Goal: Communication & Community: Ask a question

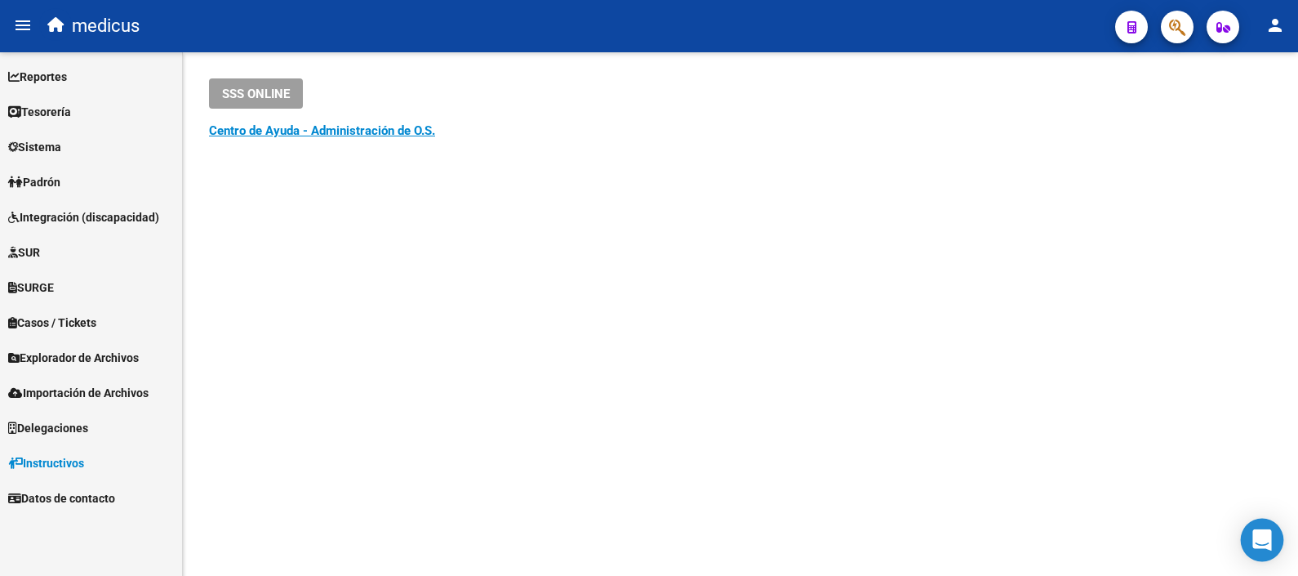
click at [1272, 535] on div "Open Intercom Messenger" at bounding box center [1262, 540] width 43 height 43
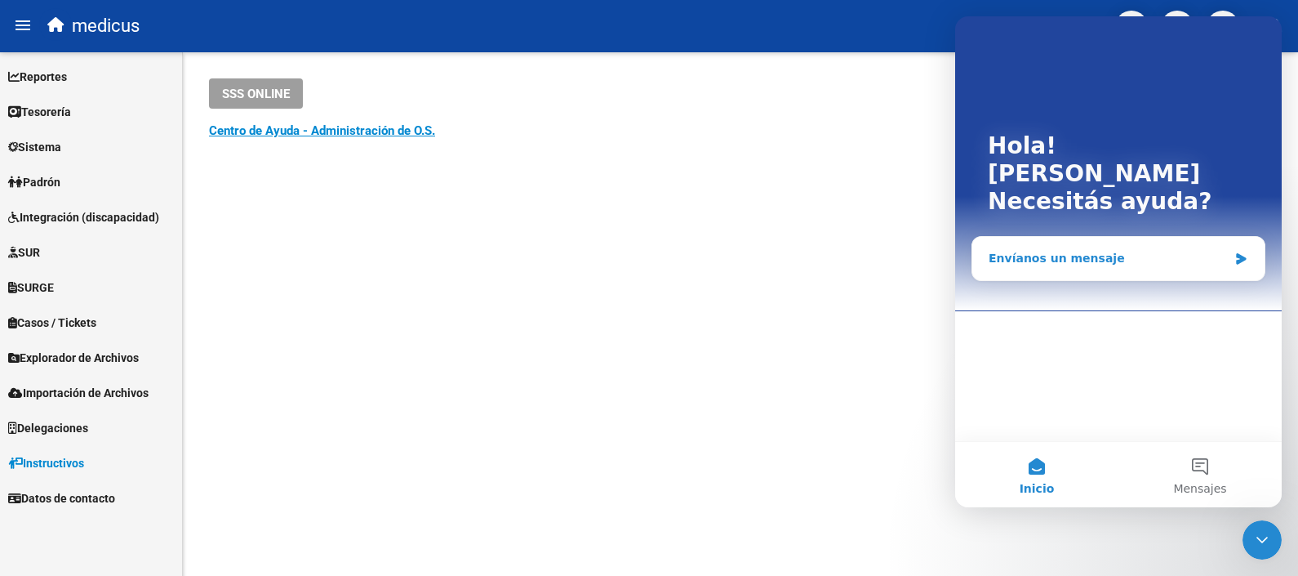
click at [1025, 250] on div "Envíanos un mensaje" at bounding box center [1108, 258] width 239 height 17
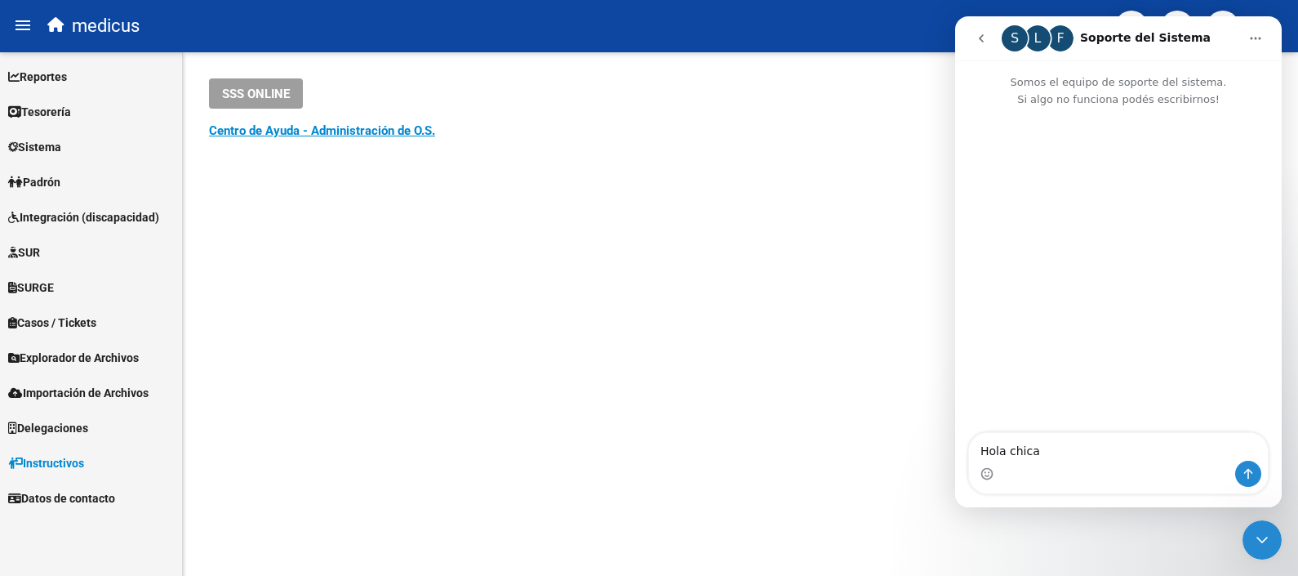
type textarea "Hola chicas"
type textarea "podré llamar a algún número de contacto?"
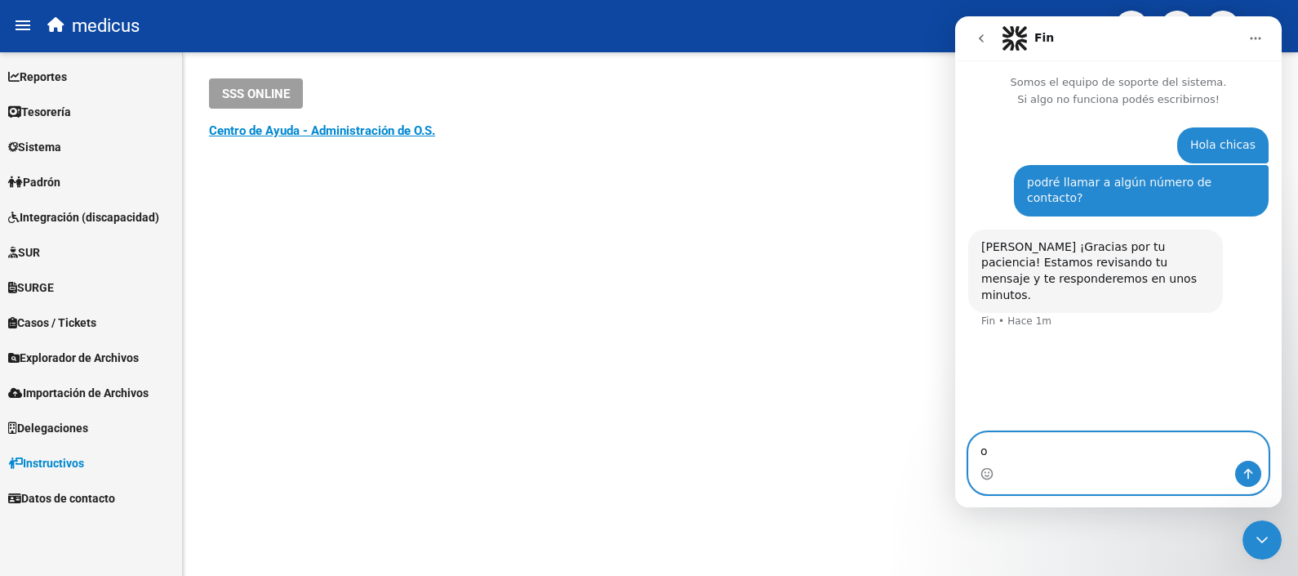
type textarea "ok"
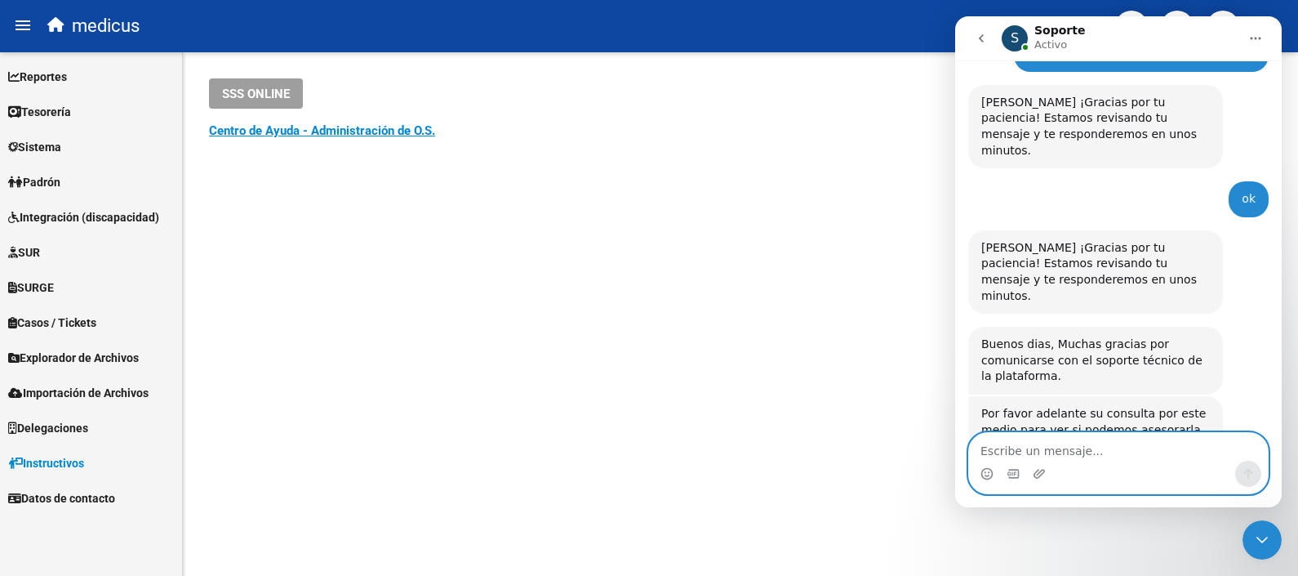
scroll to position [145, 0]
click at [1080, 442] on textarea "Escribe un mensaje..." at bounding box center [1118, 447] width 299 height 28
type textarea "Q"
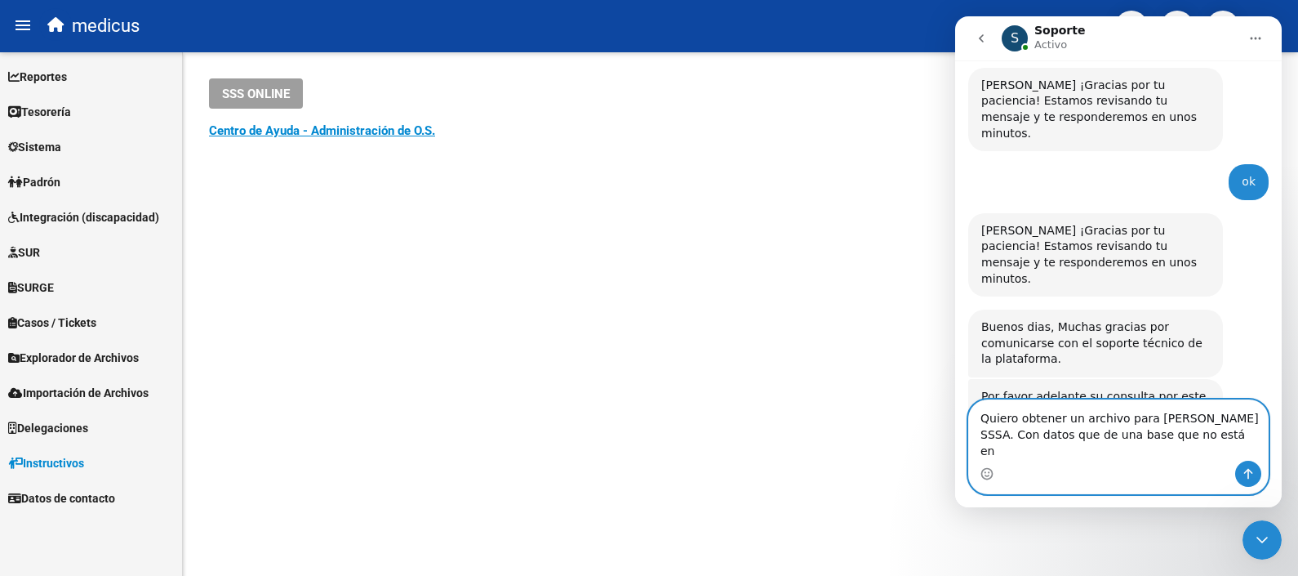
scroll to position [178, 0]
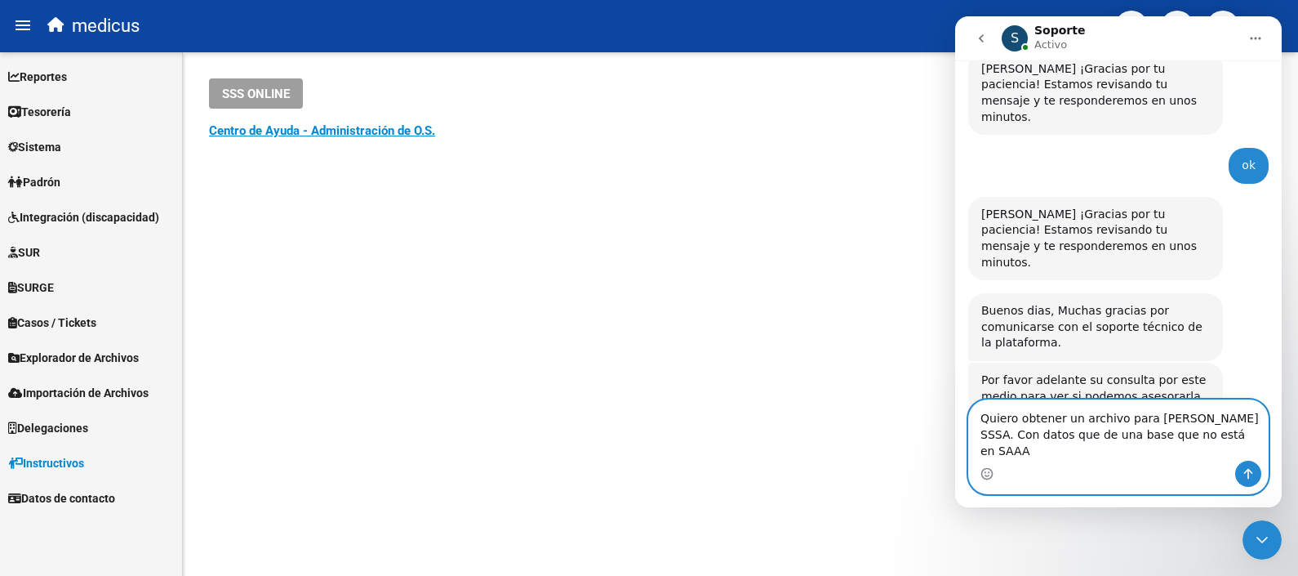
type textarea "Quiero obtener un archivo para [PERSON_NAME] SSSA. Con datos que de una base qu…"
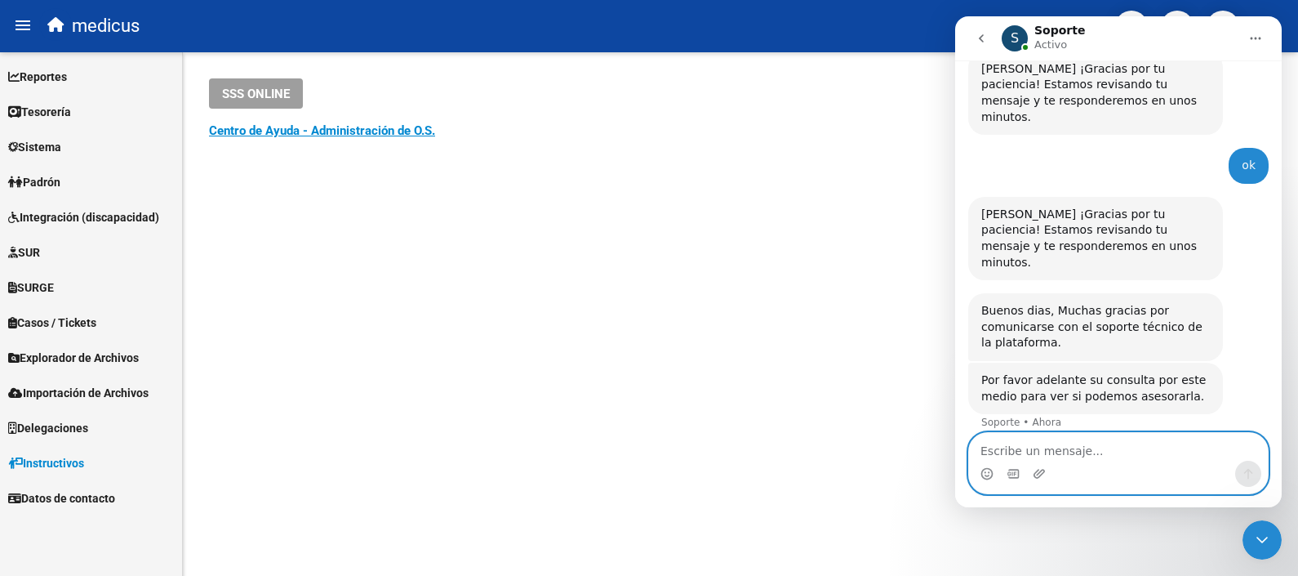
scroll to position [225, 0]
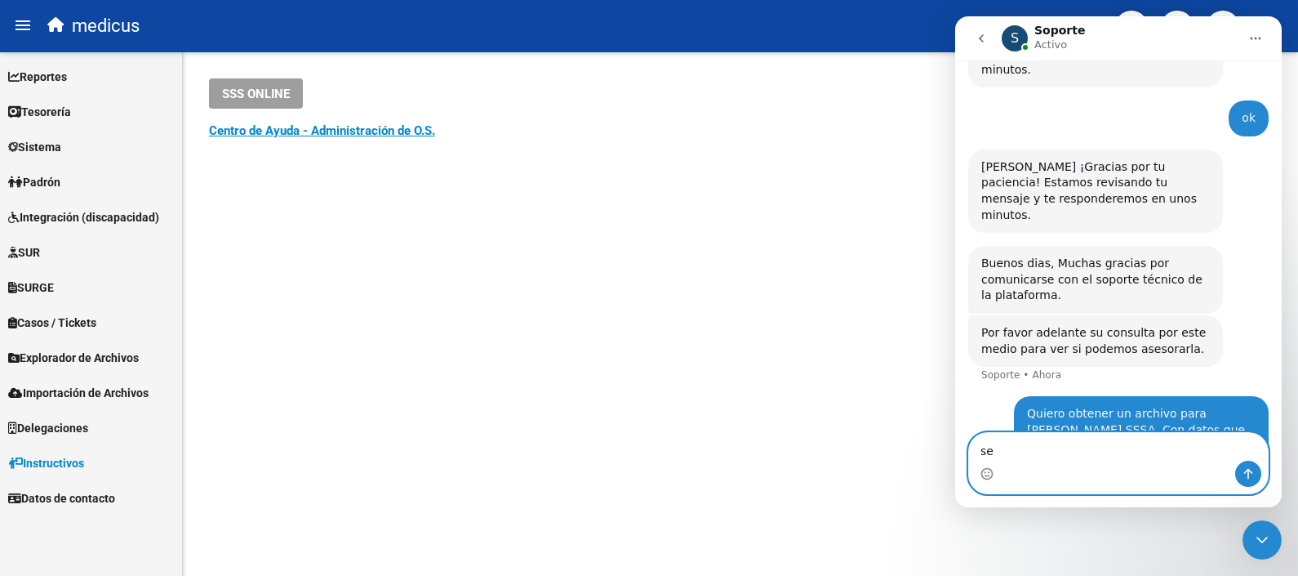
type textarea "s"
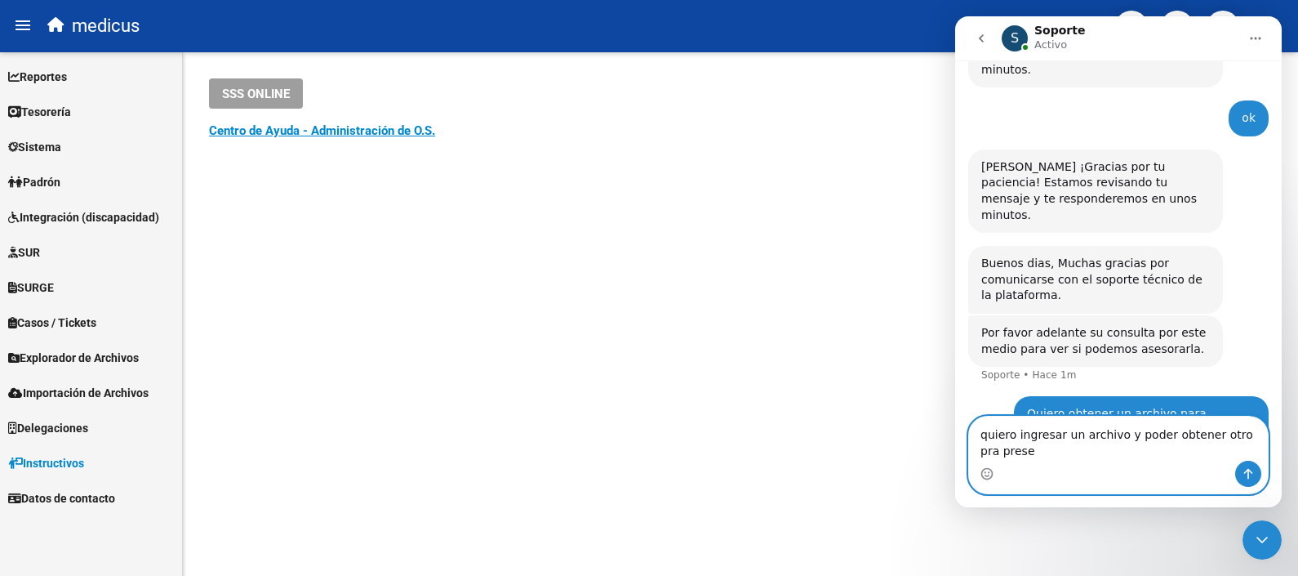
scroll to position [242, 0]
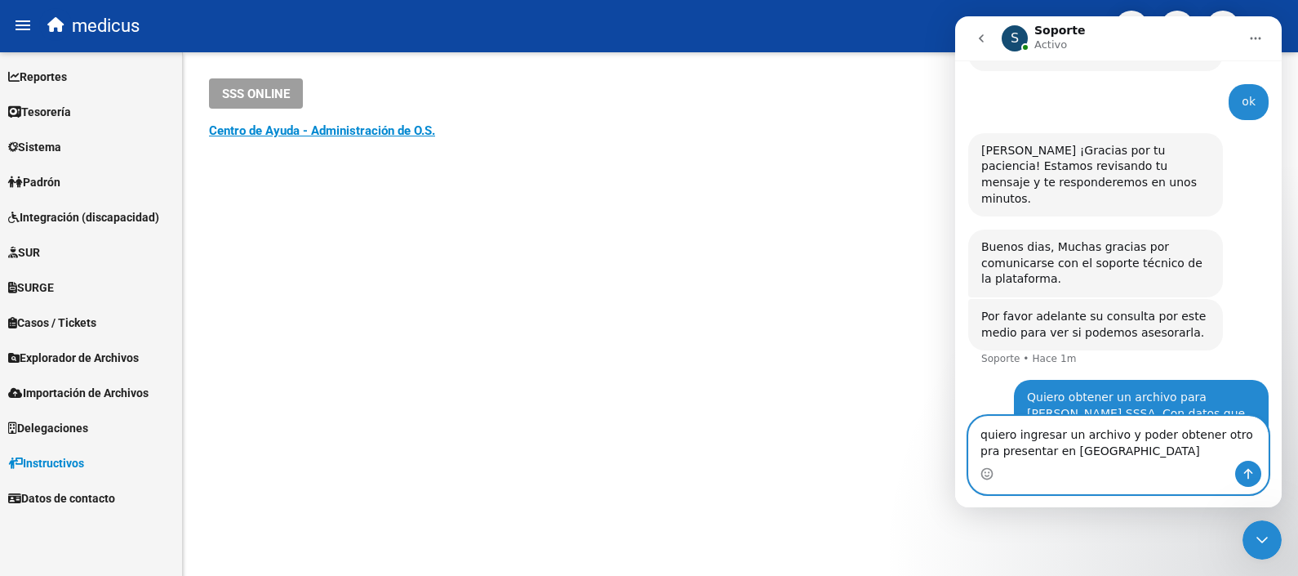
click at [1117, 442] on textarea "quiero ingresar un archivo y poder obtener otro pra presentar en SSSA" at bounding box center [1118, 438] width 299 height 44
type textarea "quiero ingresar un archivo excel y poder obtener otro pra presentar en [GEOGRAP…"
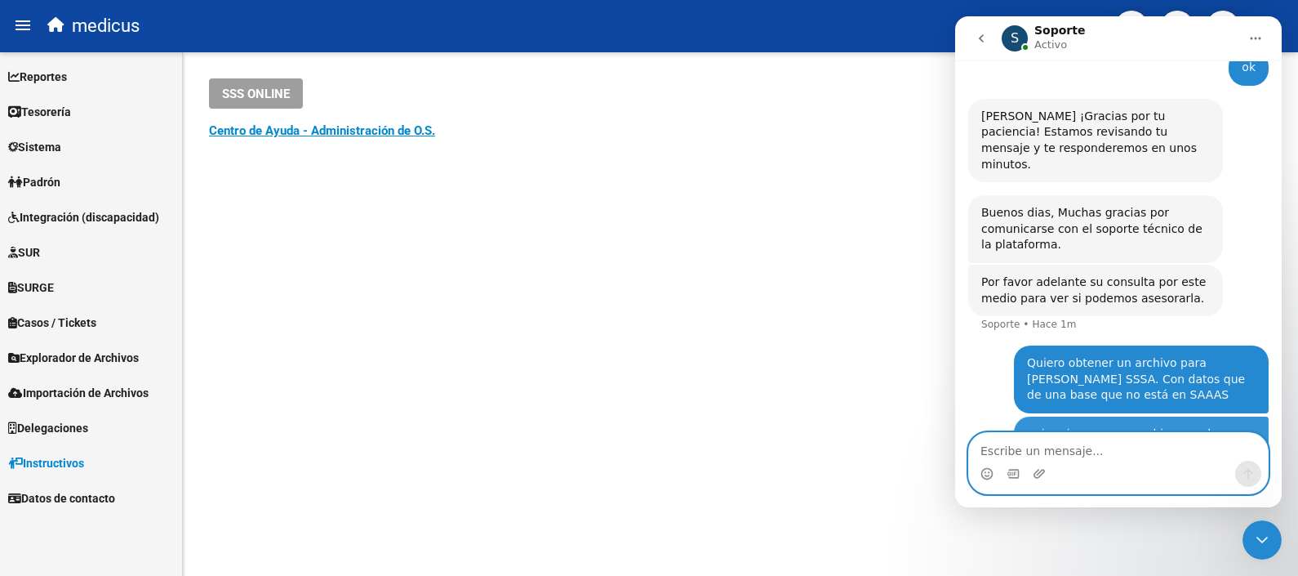
scroll to position [278, 0]
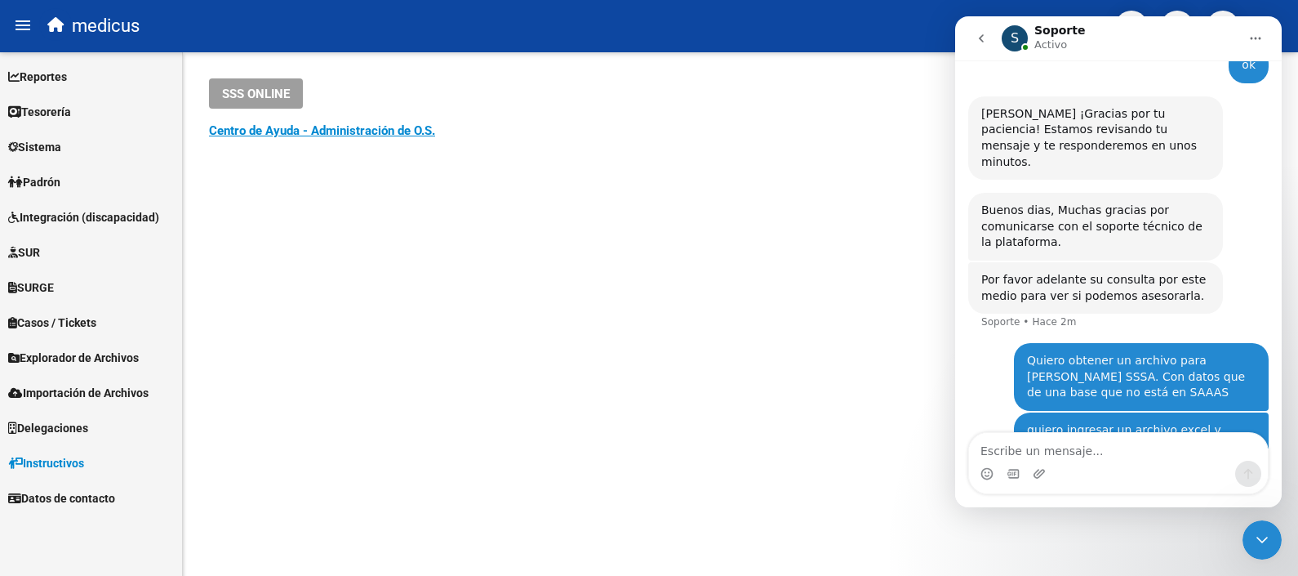
click at [513, 210] on mat-sidenav-content "SSS ONLINE Instructivos y Video Tutoriales SAAS Centro de Ayuda - Administració…" at bounding box center [740, 313] width 1115 height 523
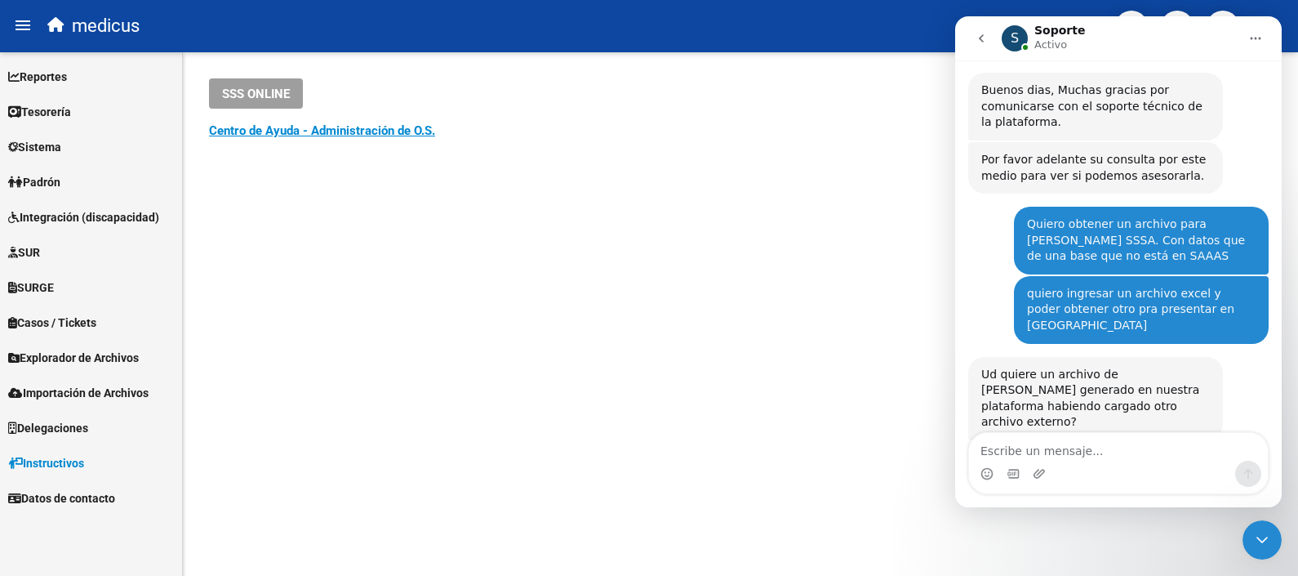
scroll to position [397, 0]
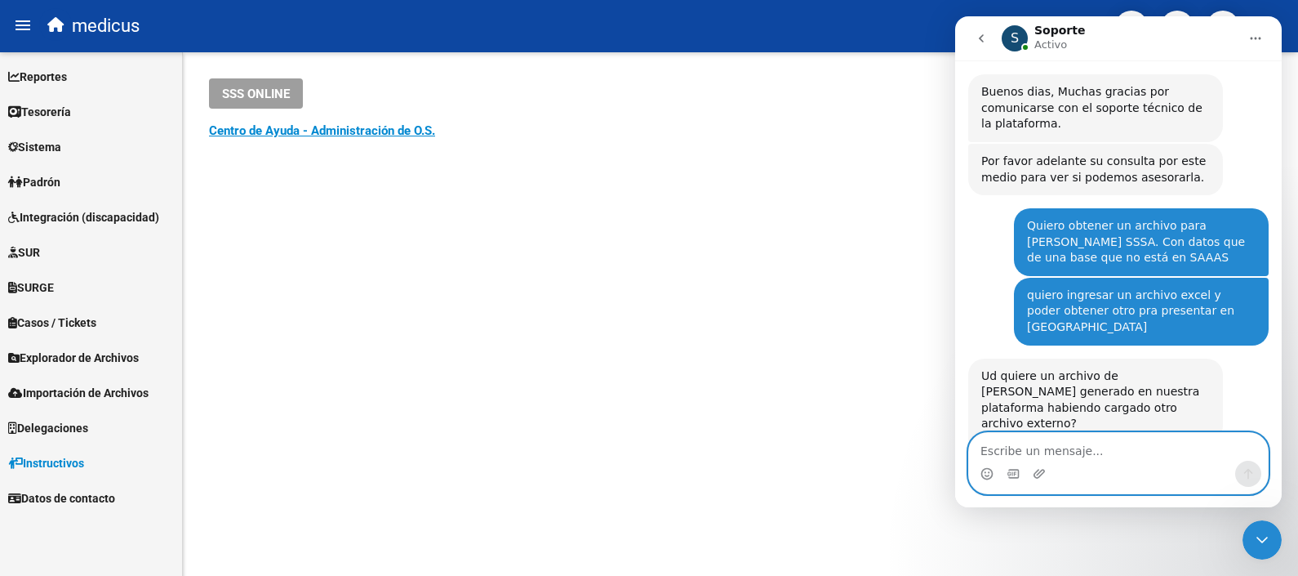
click at [1049, 457] on textarea "Escribe un mensaje..." at bounding box center [1118, 447] width 299 height 28
type textarea "muy correcto"
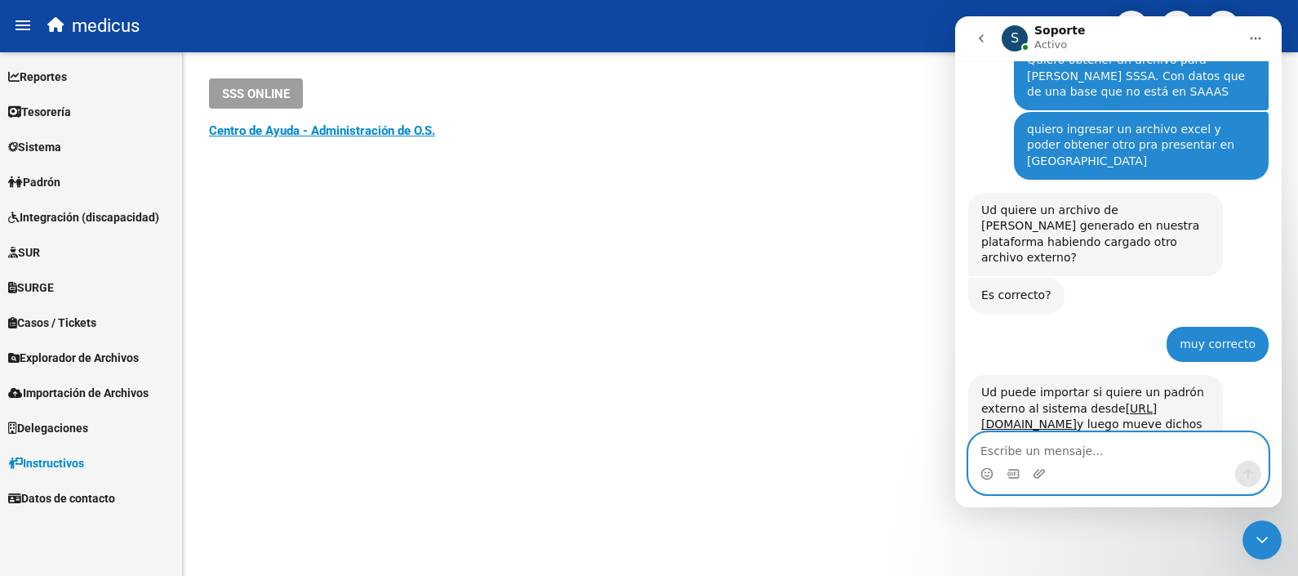
scroll to position [574, 0]
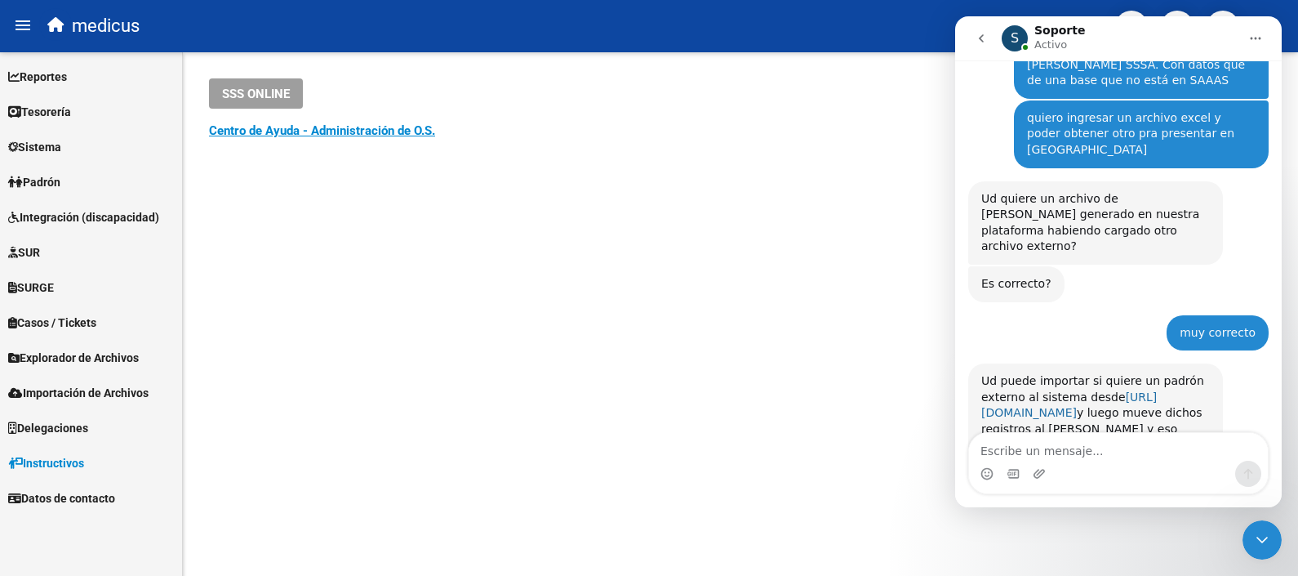
click at [1045, 390] on link "[URL][DOMAIN_NAME]" at bounding box center [1070, 404] width 176 height 29
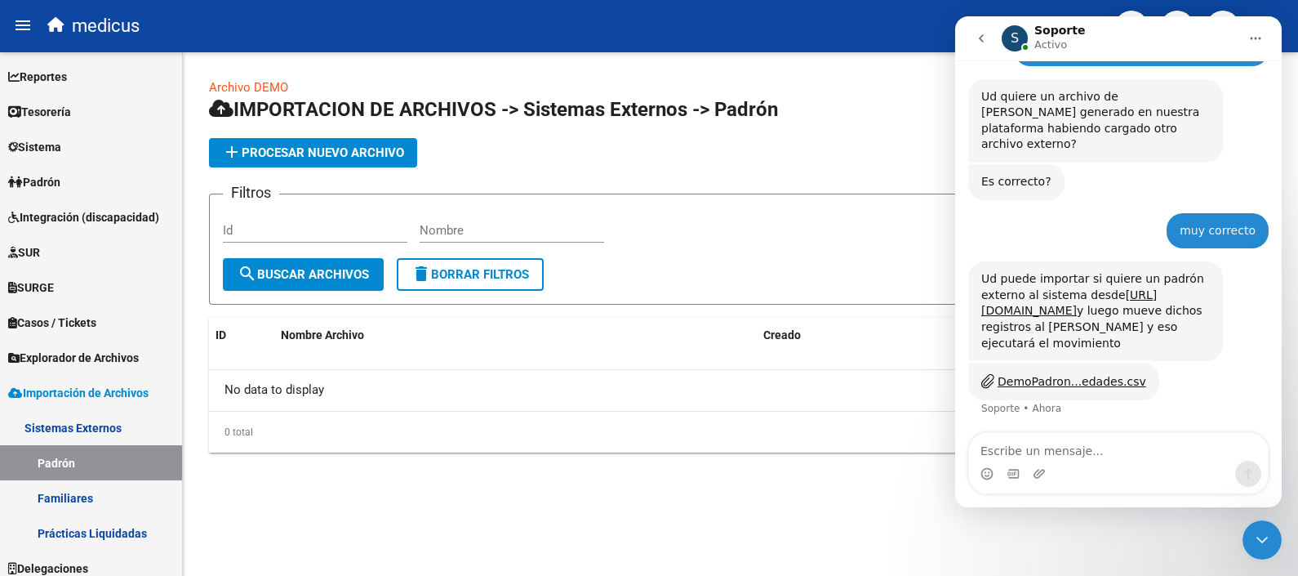
scroll to position [613, 0]
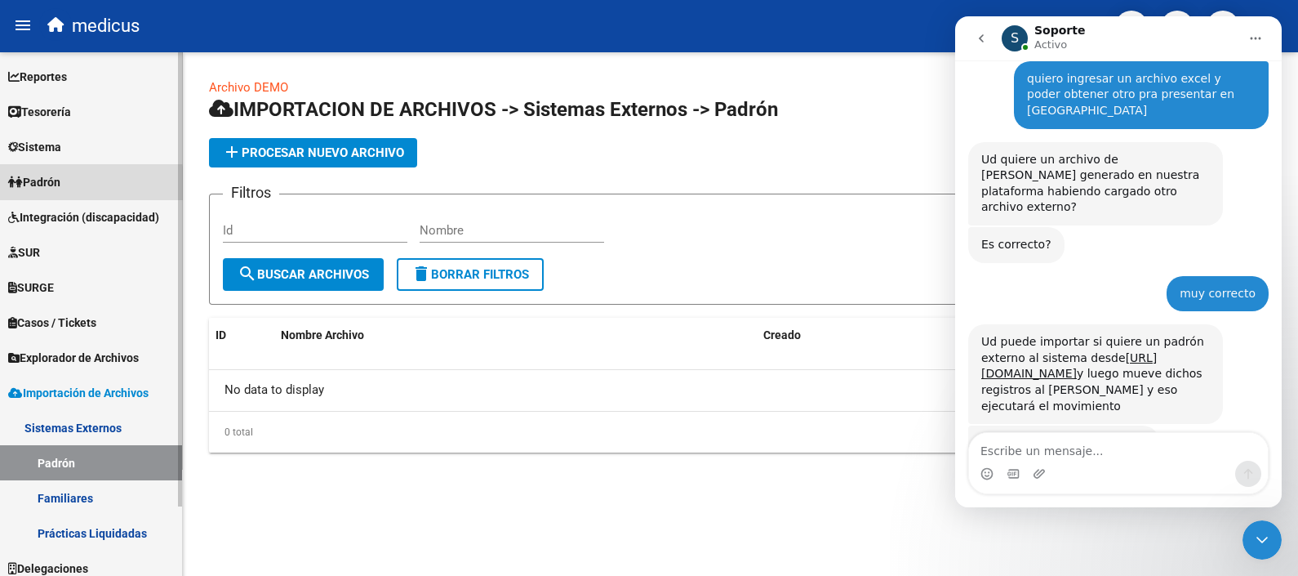
click at [70, 186] on link "Padrón" at bounding box center [91, 181] width 182 height 35
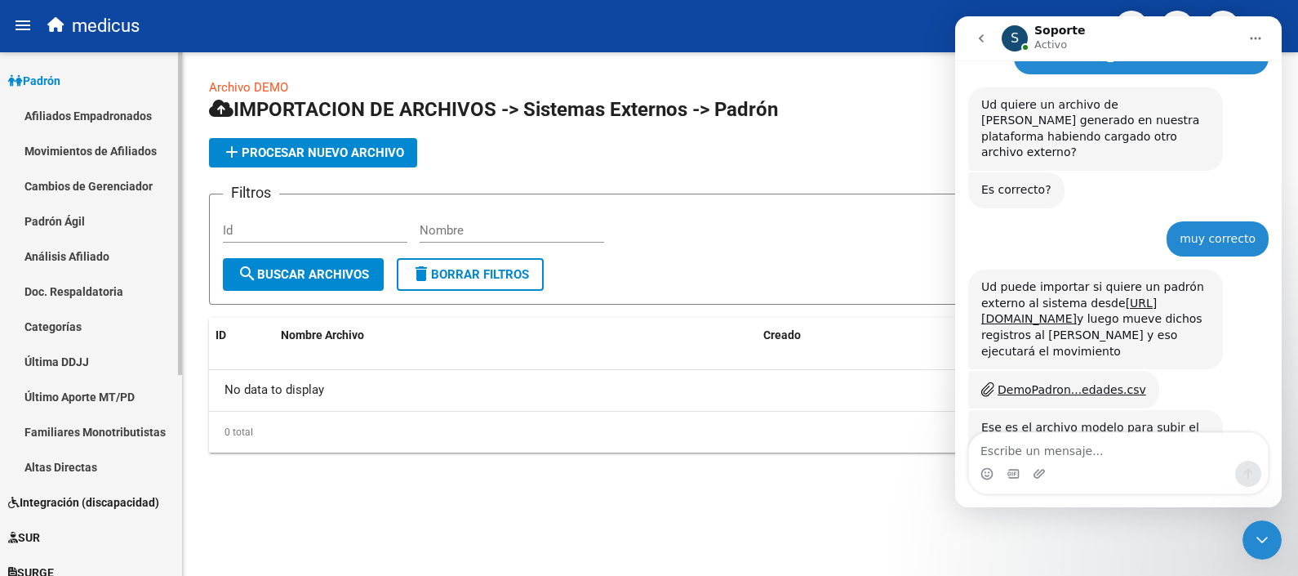
scroll to position [666, 0]
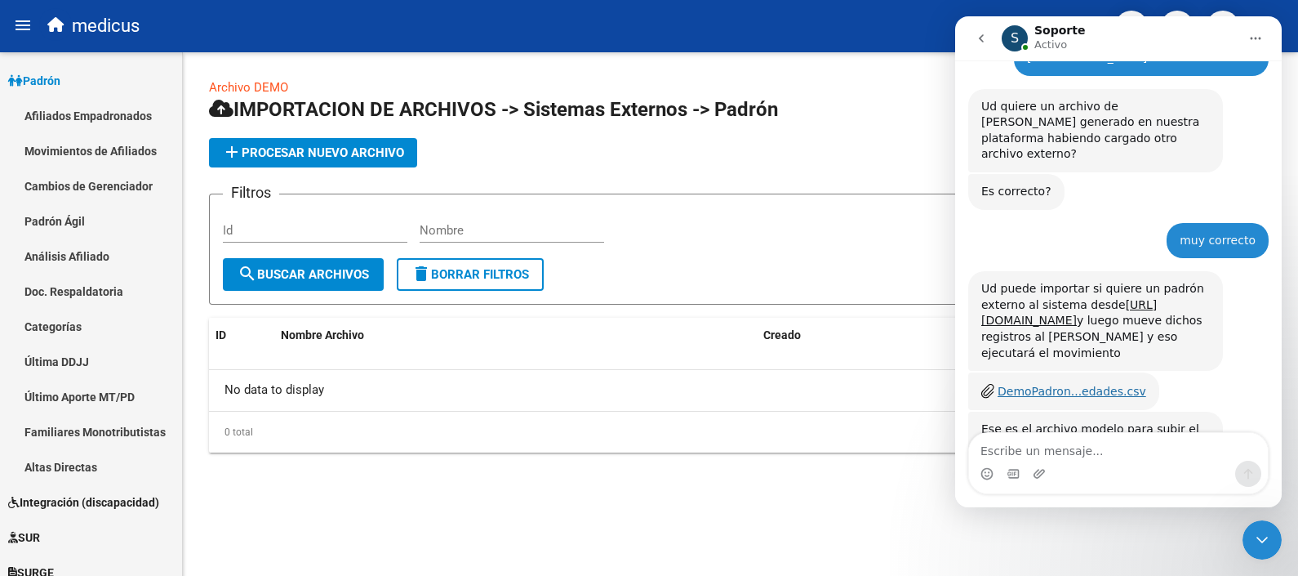
click at [1077, 383] on div "DemoPadron...edades.csv" at bounding box center [1072, 391] width 149 height 17
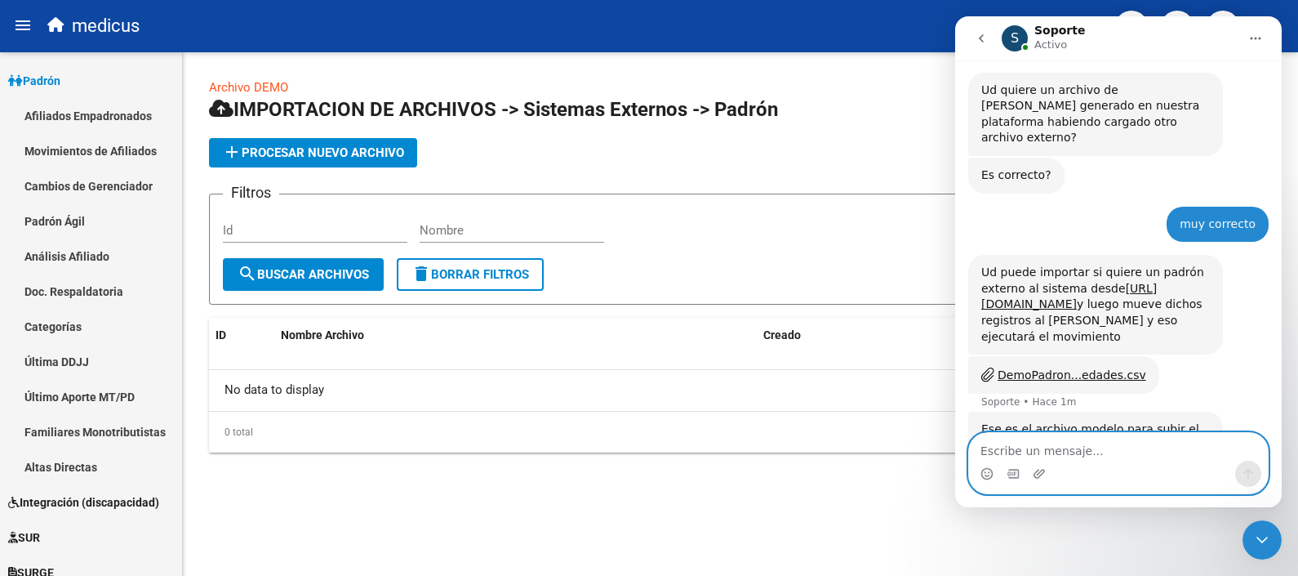
click at [1028, 454] on textarea "Escribe un mensaje..." at bounding box center [1118, 447] width 299 height 28
type textarea "ese archivo tiene pads"
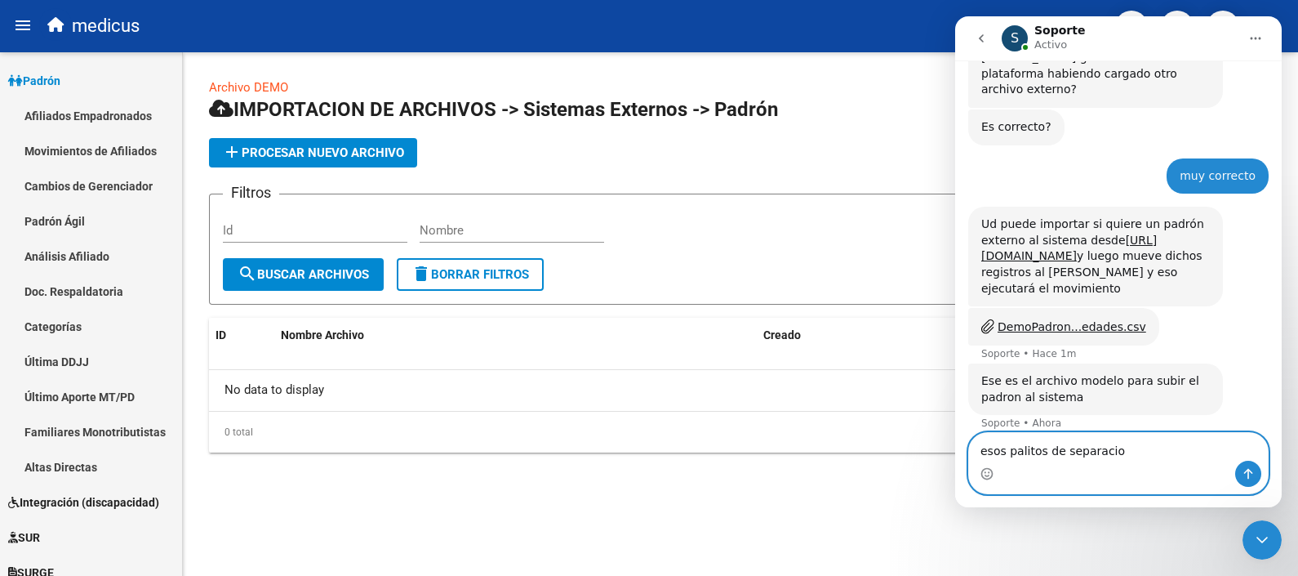
type textarea "esos palitos de separacion"
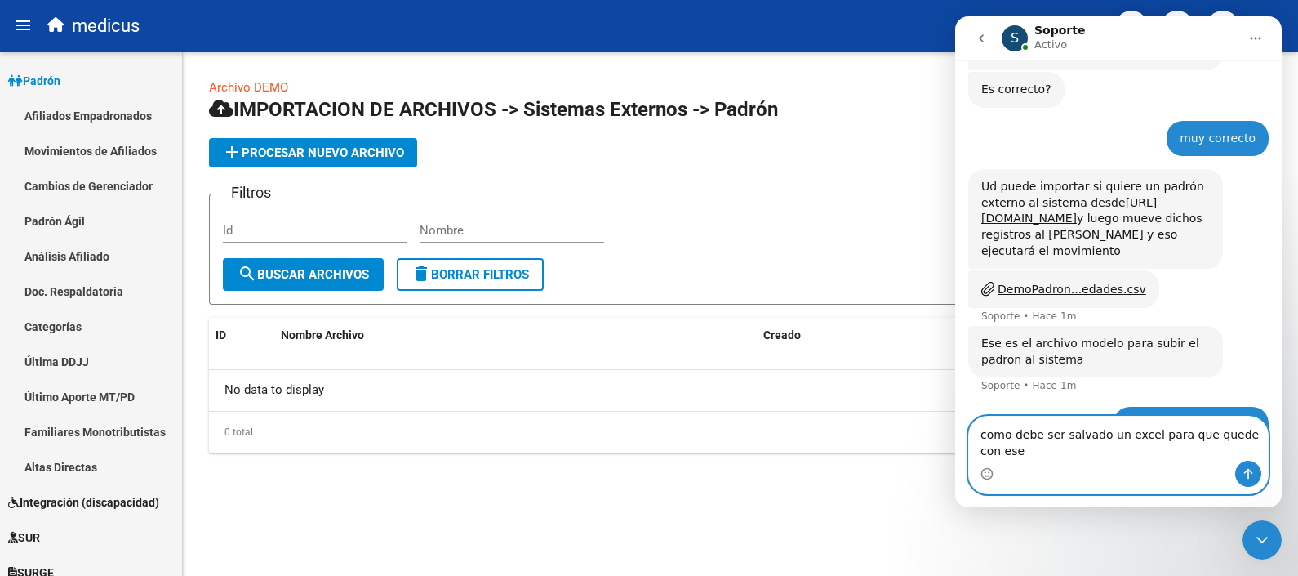
scroll to position [785, 0]
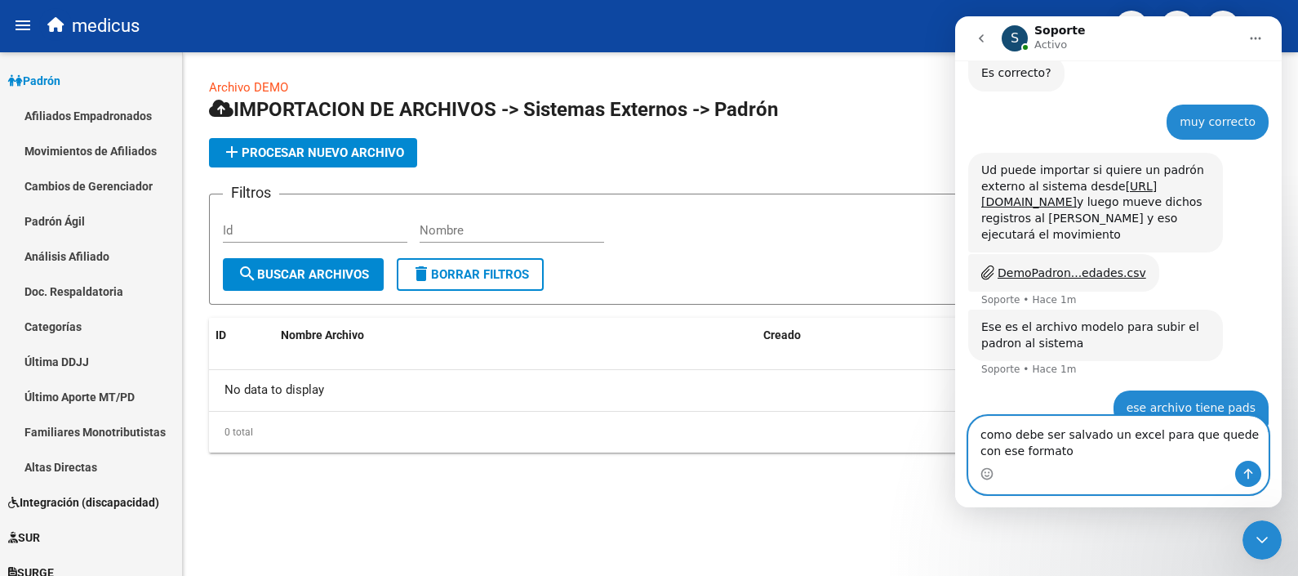
type textarea "como debe ser salvado un excel para que quede con ese formato?"
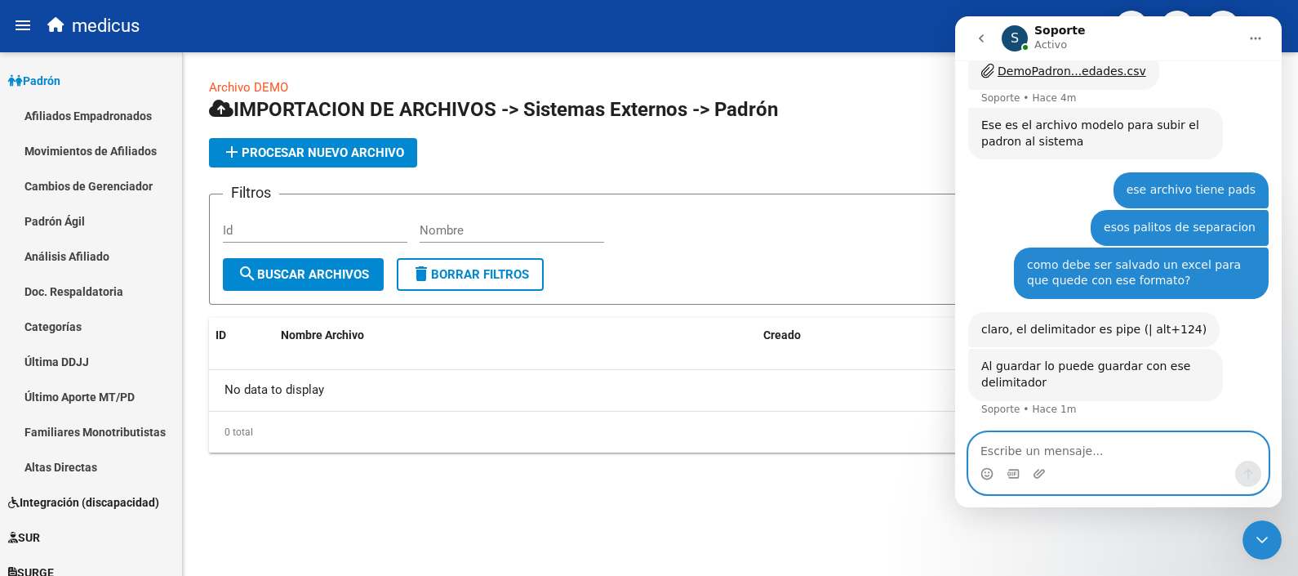
scroll to position [924, 0]
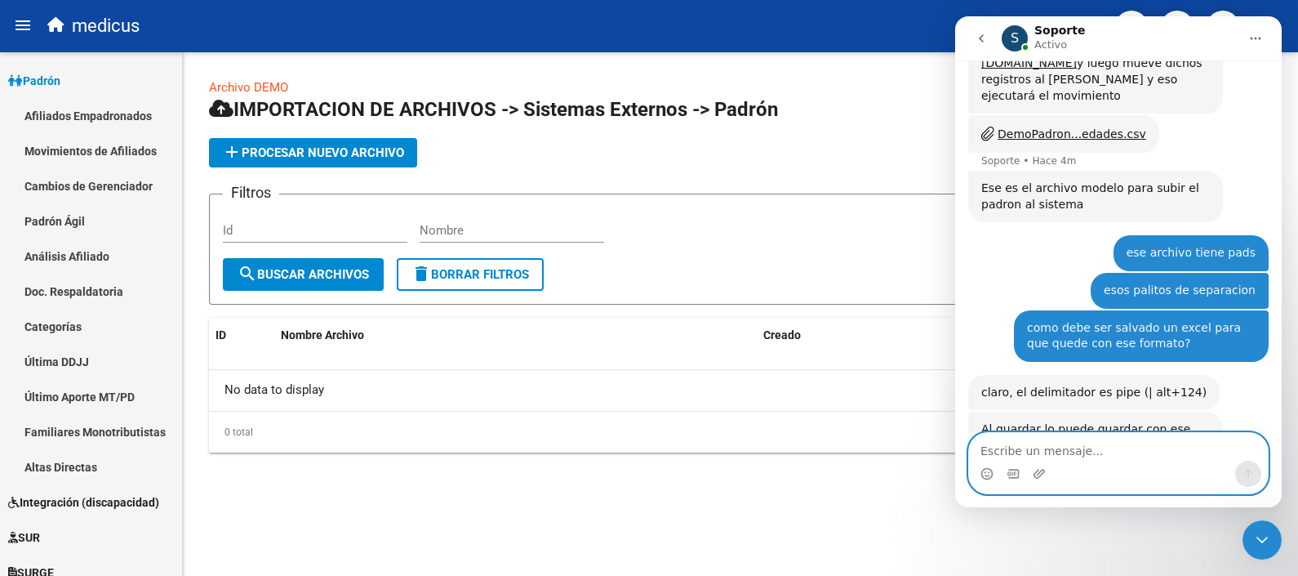
click at [1025, 439] on textarea "Escribe un mensaje..." at bounding box center [1118, 447] width 299 height 28
paste textarea "Escribe un mensaje..."
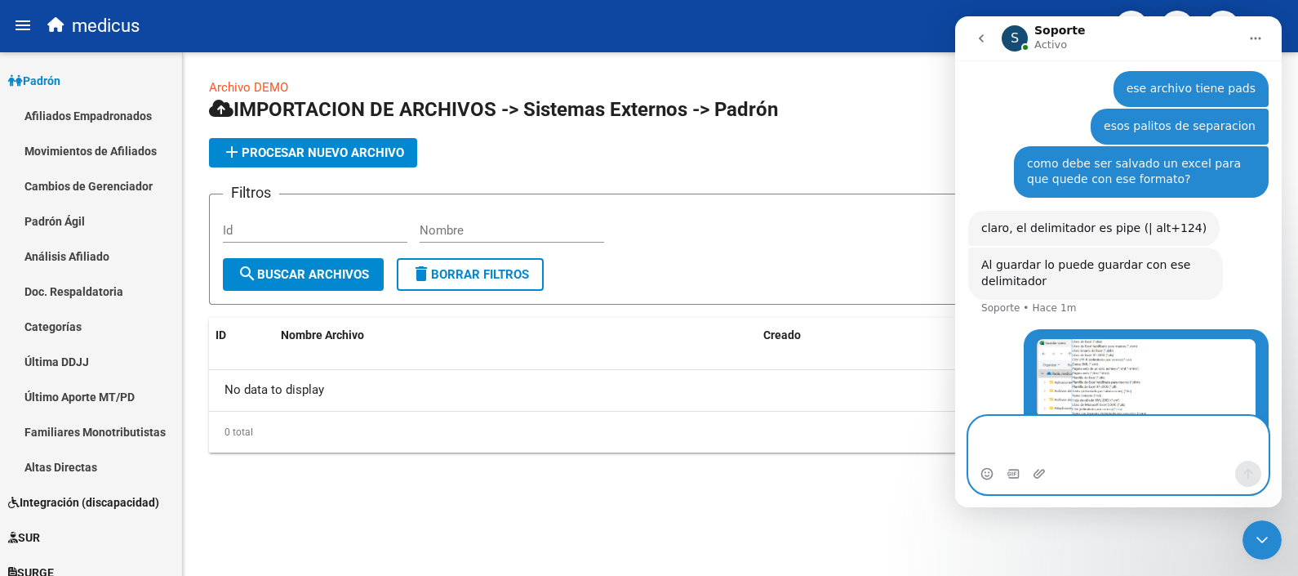
scroll to position [1104, 0]
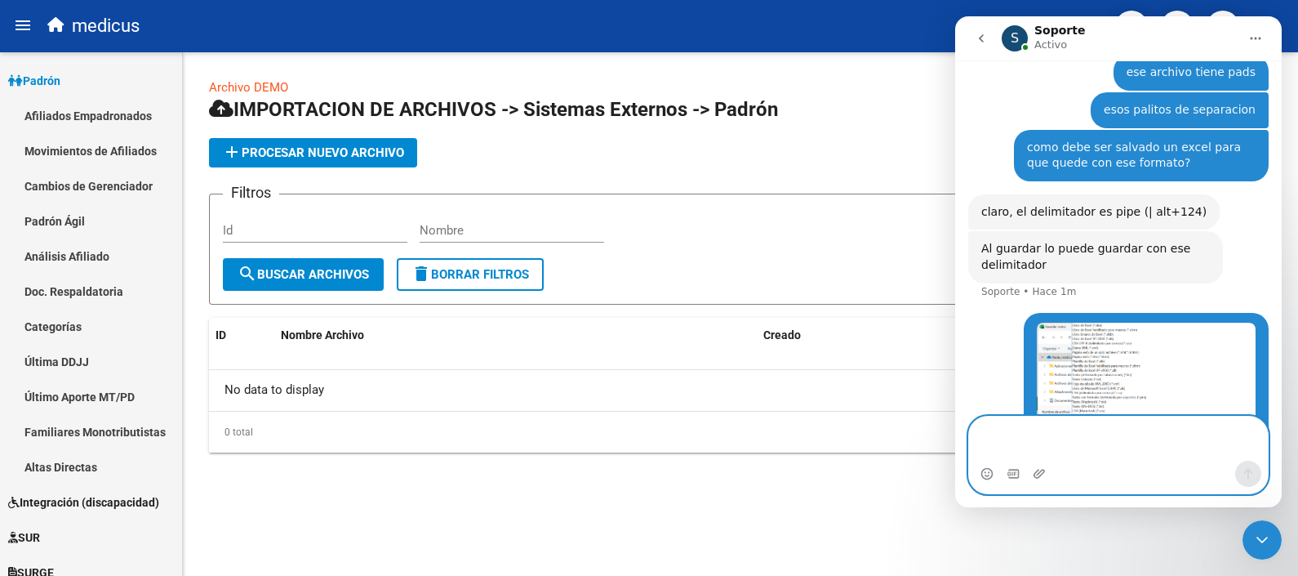
click at [1014, 444] on textarea "Escribe un mensaje..." at bounding box center [1118, 438] width 299 height 44
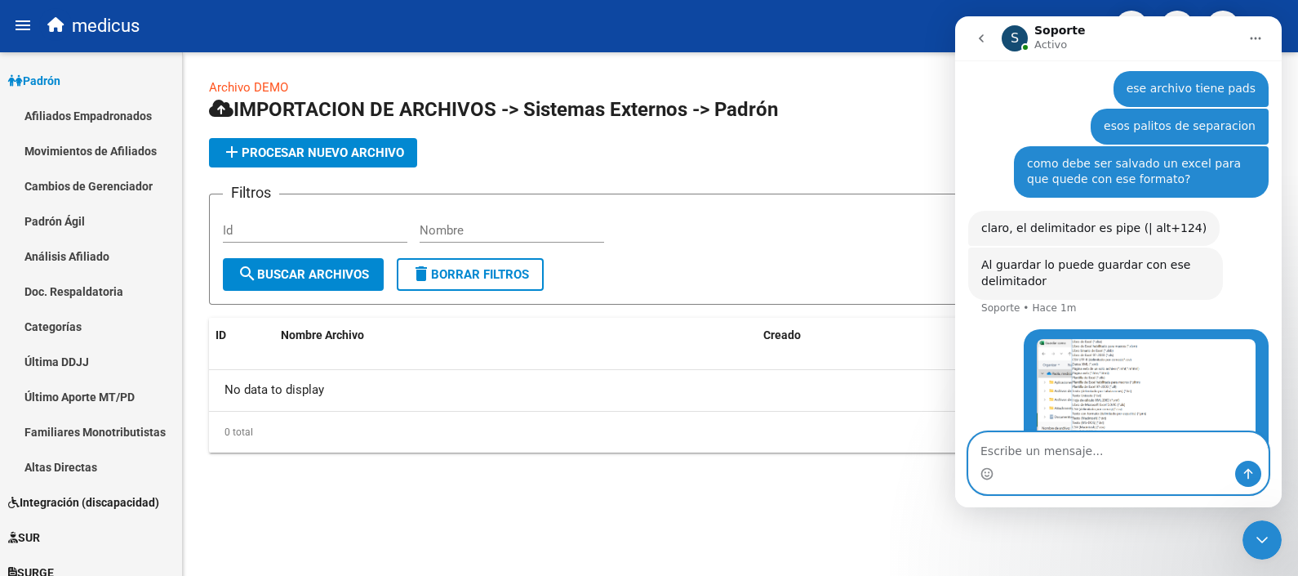
type textarea "t"
type textarea "abro el excel y cual de esas opciones elijo"
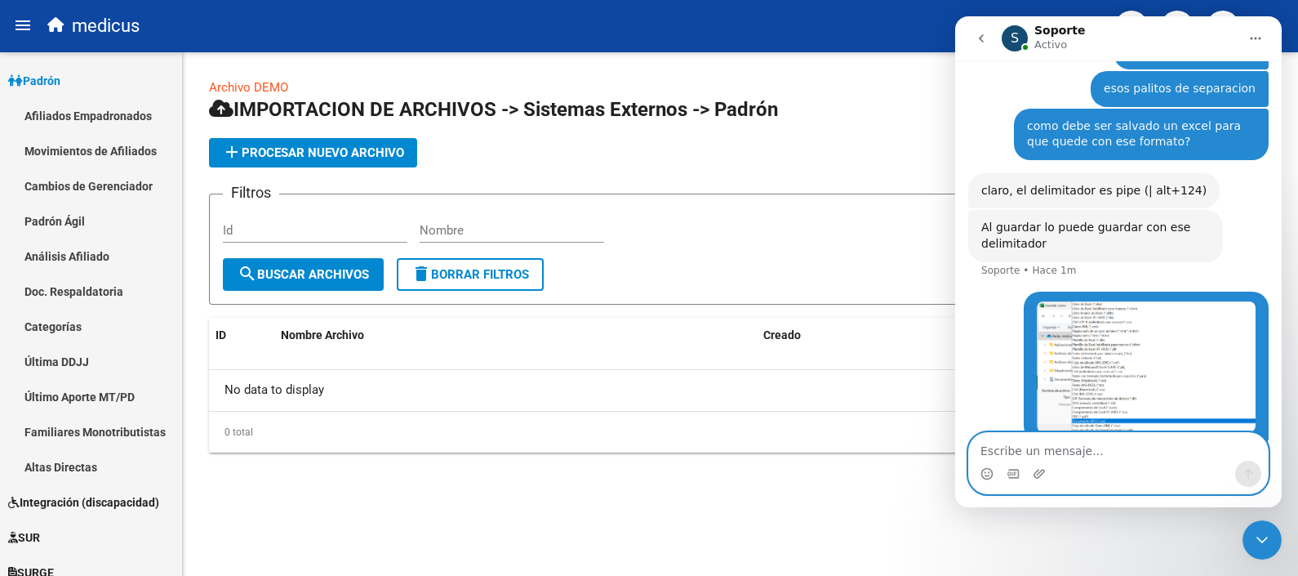
scroll to position [1188, 0]
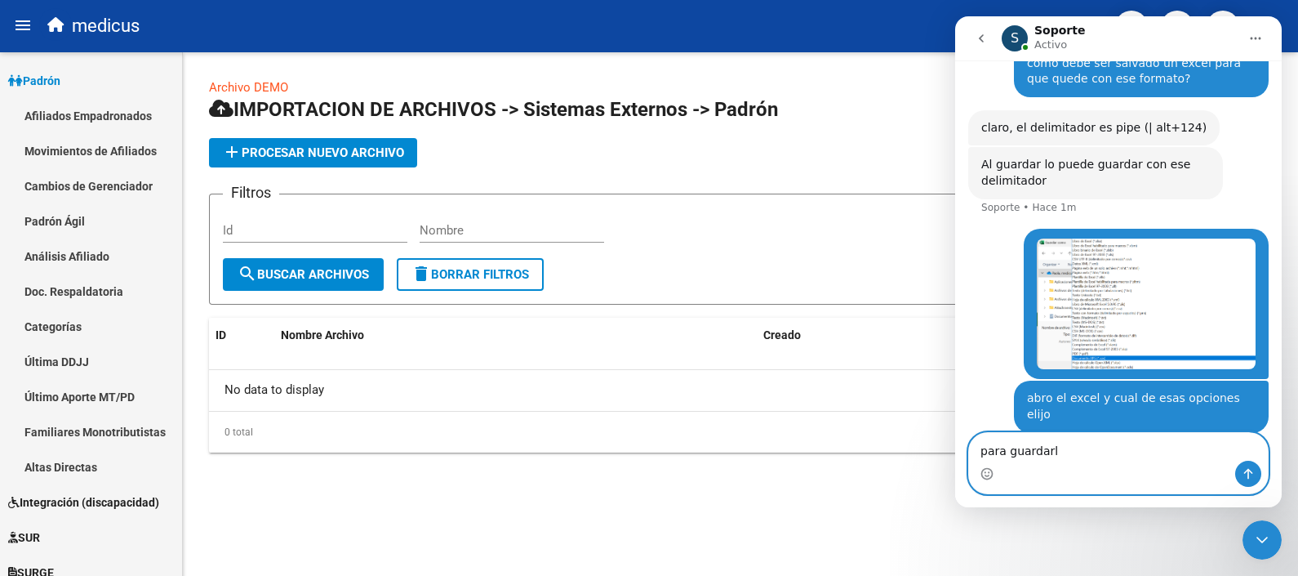
type textarea "para guardarlo"
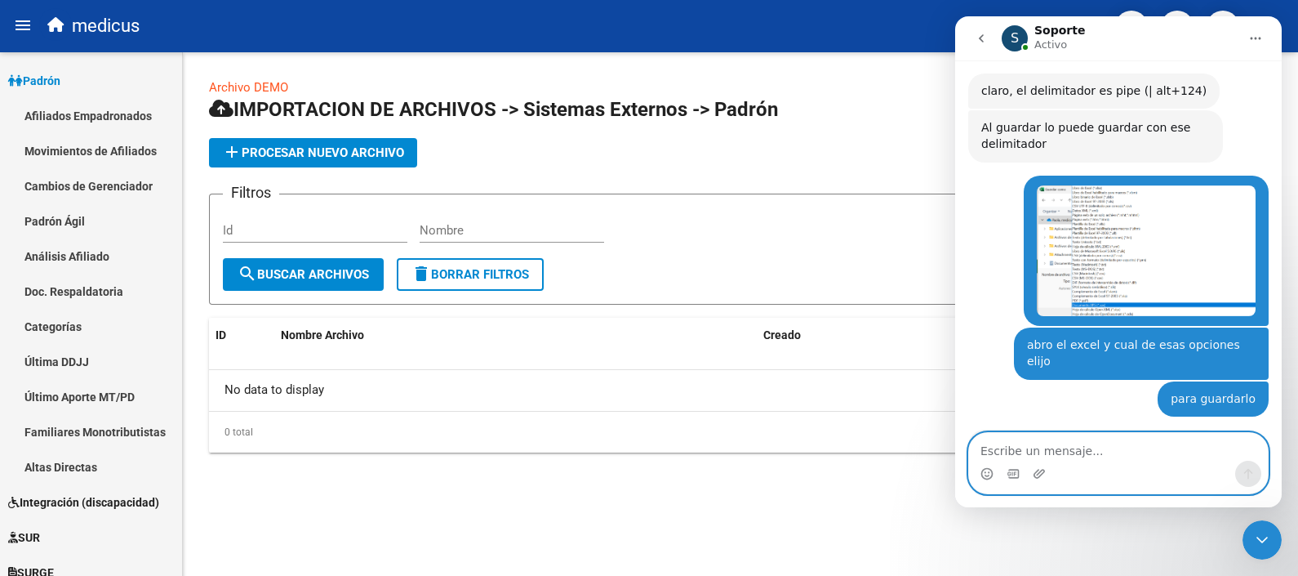
scroll to position [1243, 0]
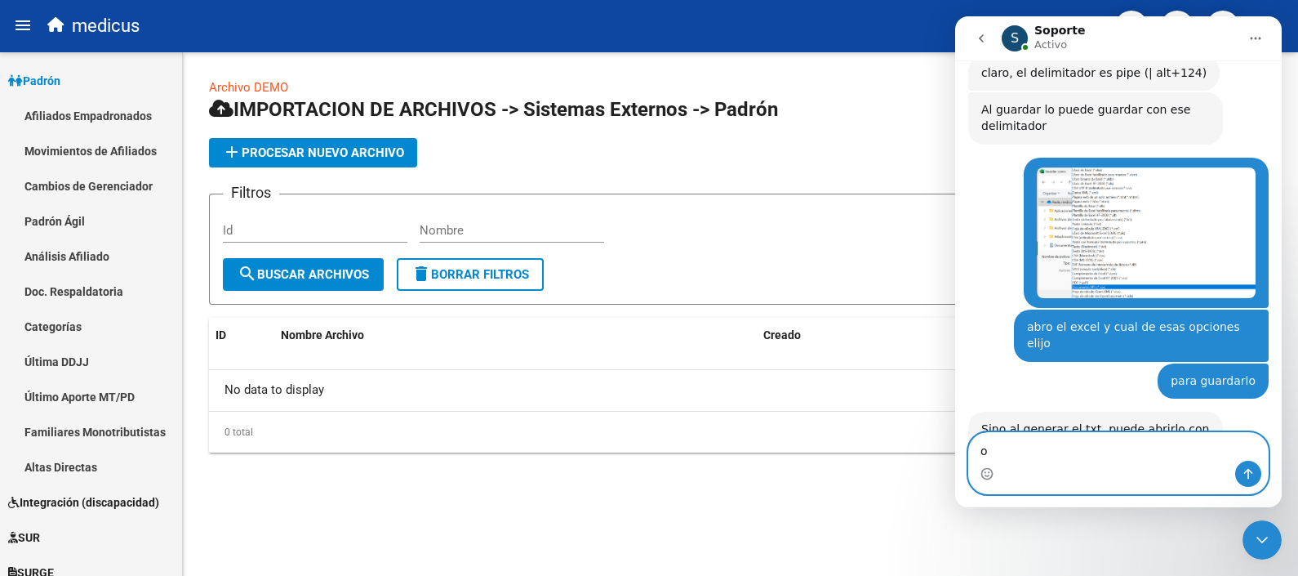
type textarea "ok"
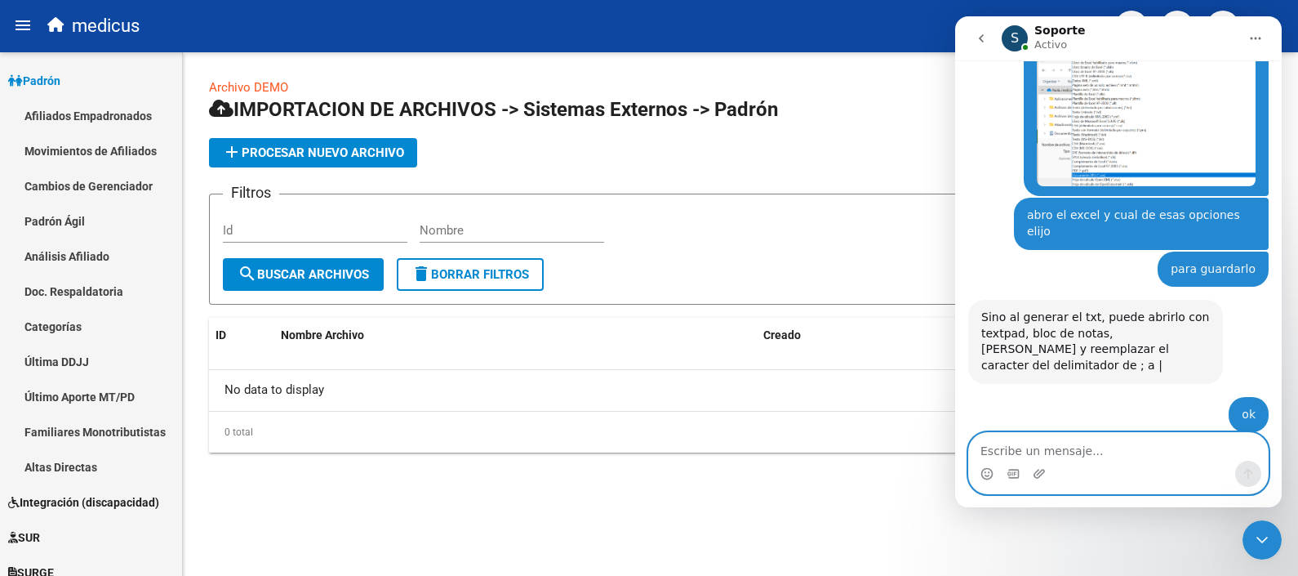
scroll to position [1356, 0]
type textarea "muchas gracias"
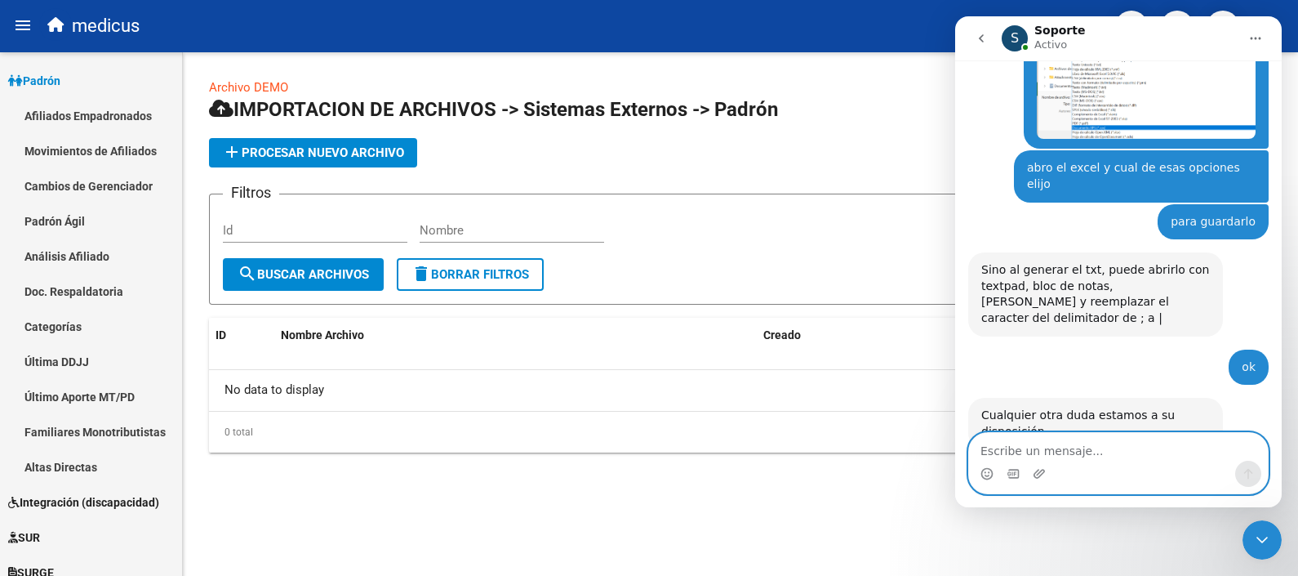
scroll to position [1405, 0]
